Goal: Information Seeking & Learning: Learn about a topic

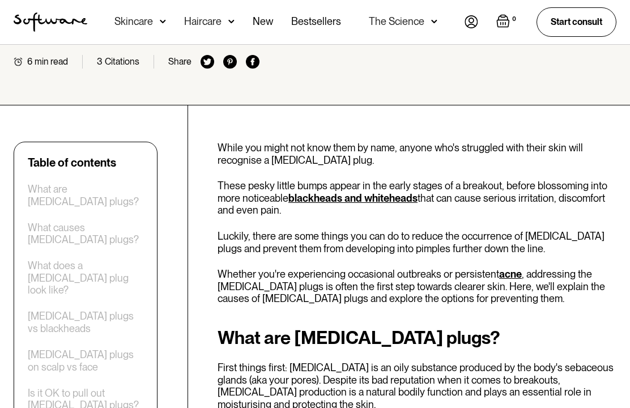
scroll to position [295, 0]
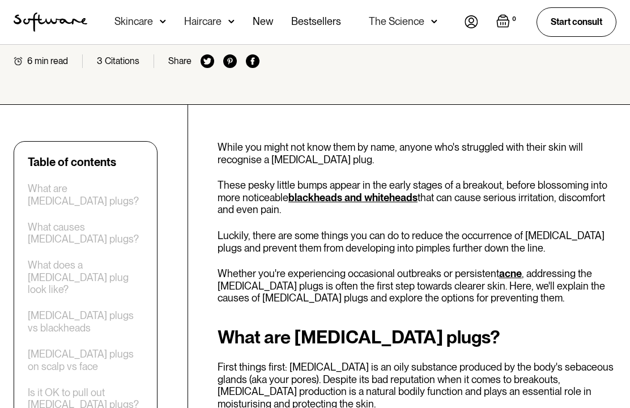
click at [123, 155] on div "Table of contents" at bounding box center [86, 162] width 116 height 14
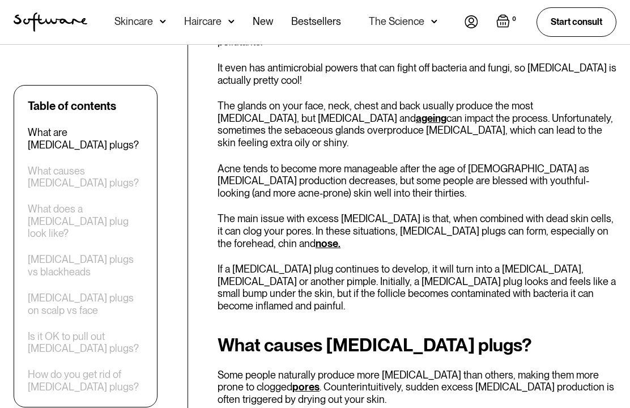
scroll to position [782, 0]
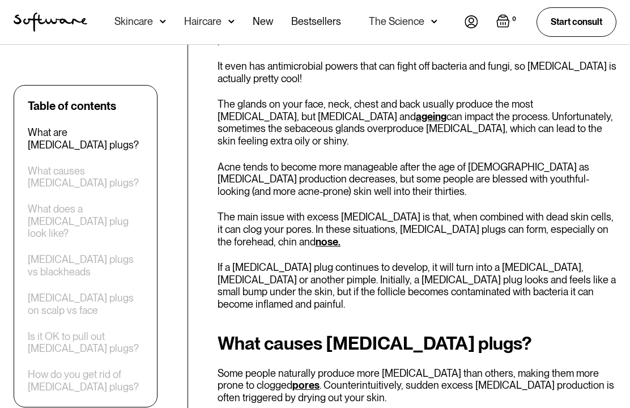
click at [124, 43] on div "Skincare" at bounding box center [140, 22] width 52 height 44
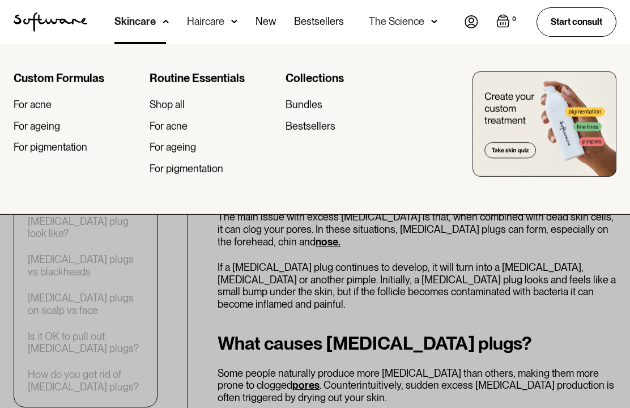
click at [124, 43] on div at bounding box center [140, 43] width 52 height 2
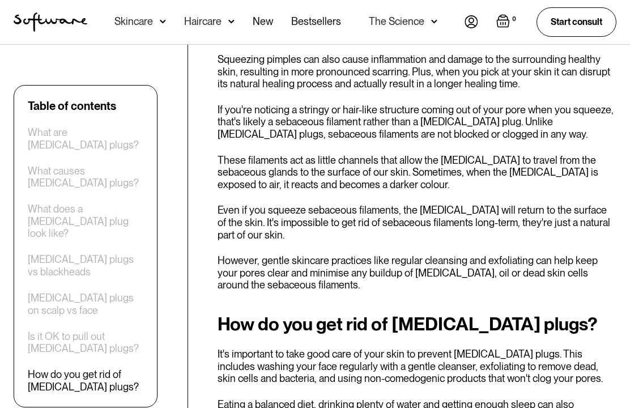
scroll to position [2186, 0]
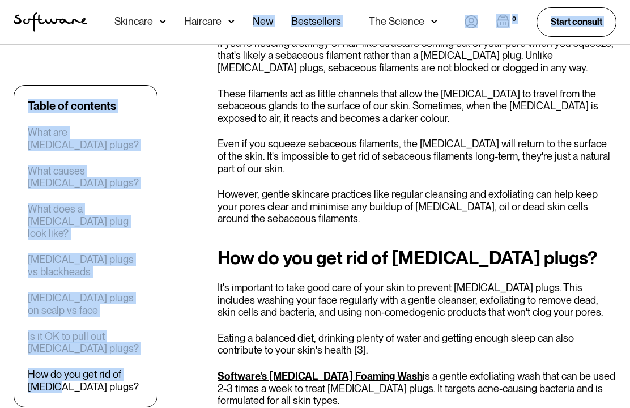
scroll to position [2201, 0]
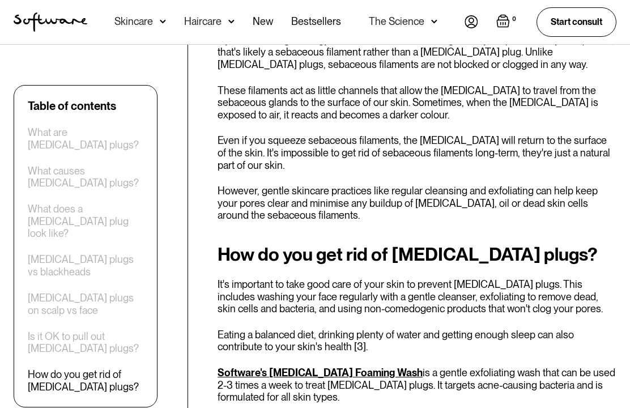
scroll to position [2204, 0]
